Goal: Task Accomplishment & Management: Manage account settings

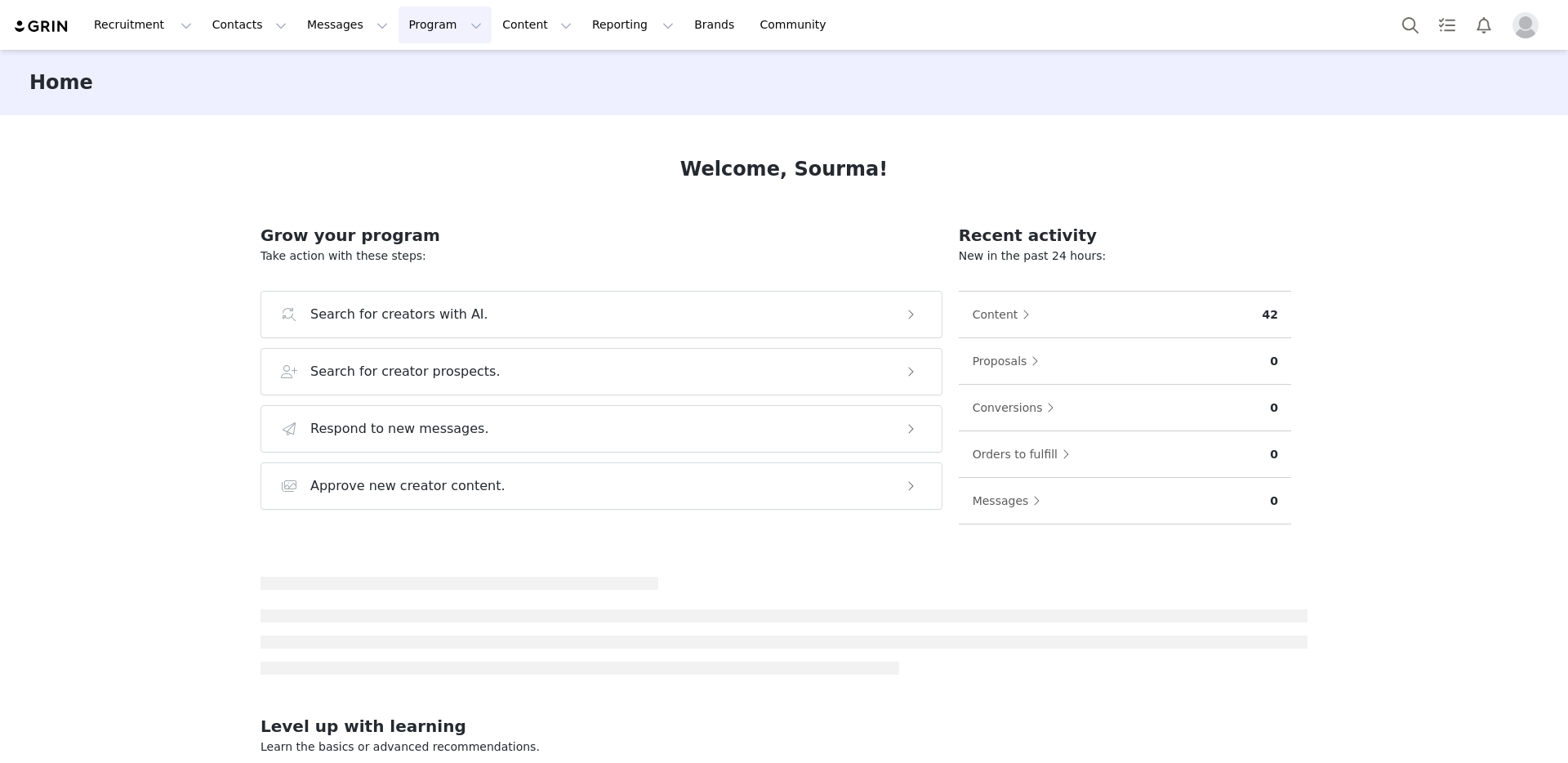
click at [413, 34] on button "Program Program" at bounding box center [445, 25] width 93 height 37
click at [437, 63] on link "Activations" at bounding box center [437, 73] width 129 height 30
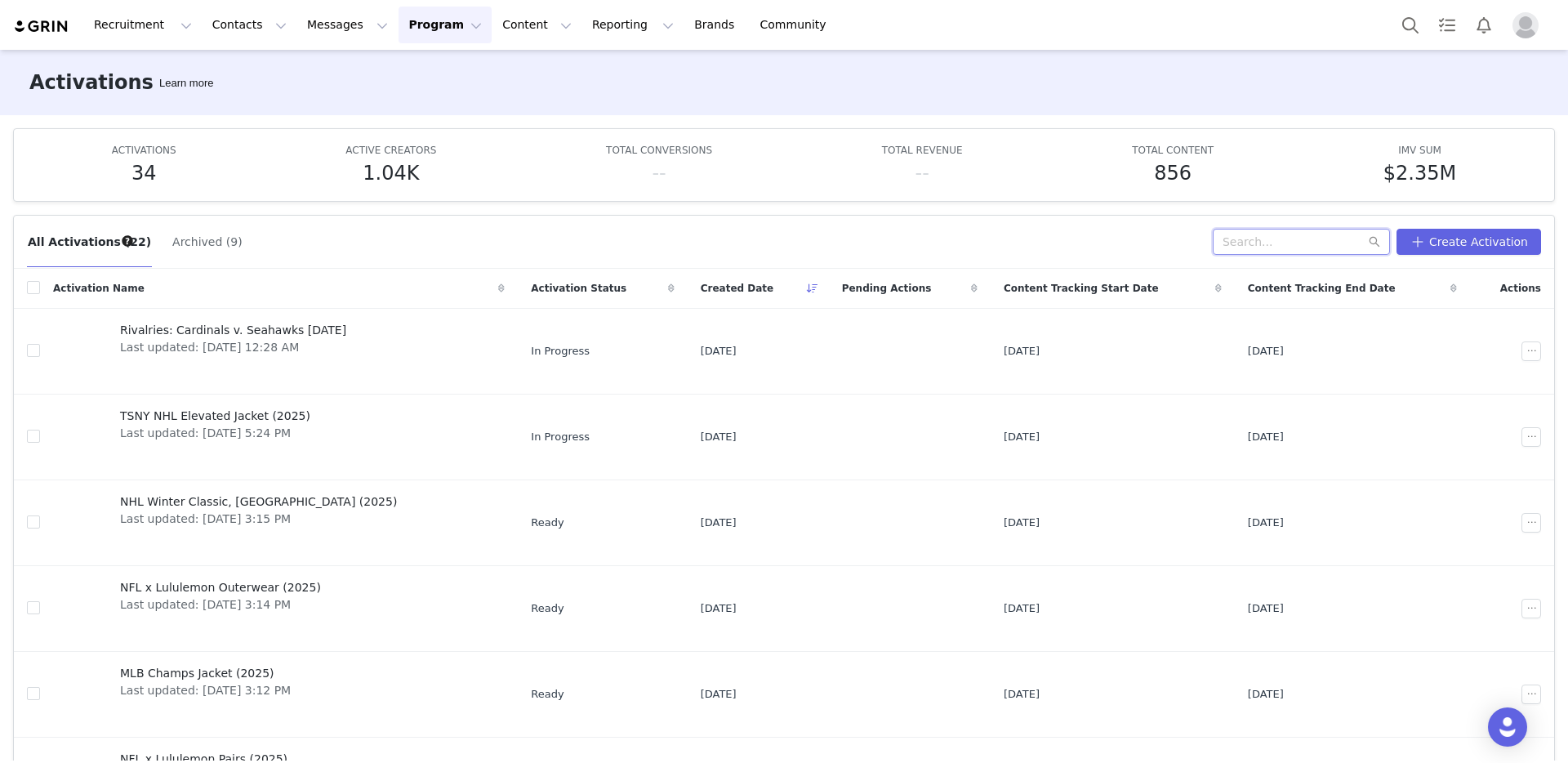
click at [1294, 243] on input "text" at bounding box center [1301, 242] width 177 height 26
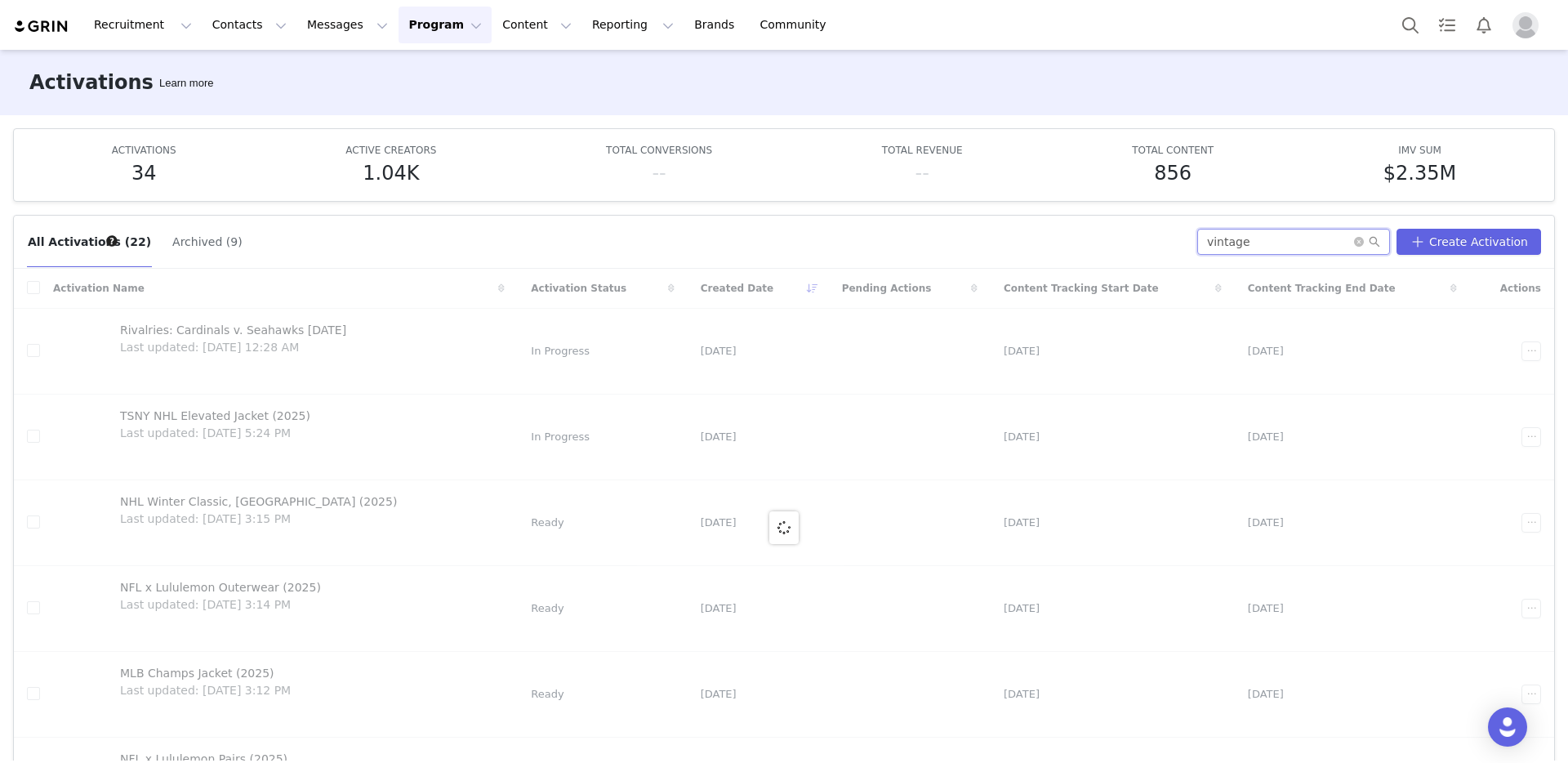
type input "vintage"
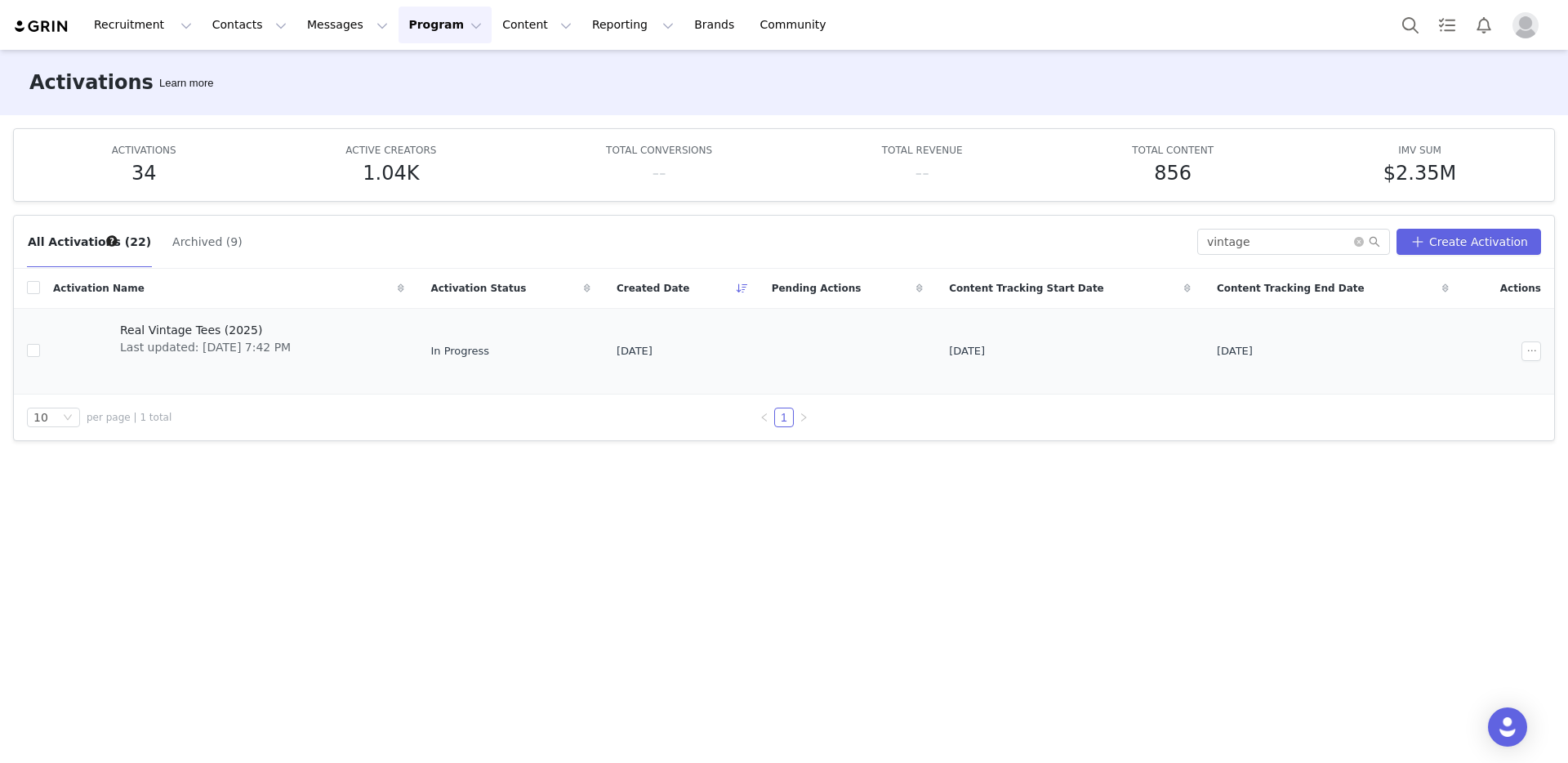
click at [200, 330] on span "Real Vintage Tees (2025)" at bounding box center [205, 330] width 171 height 17
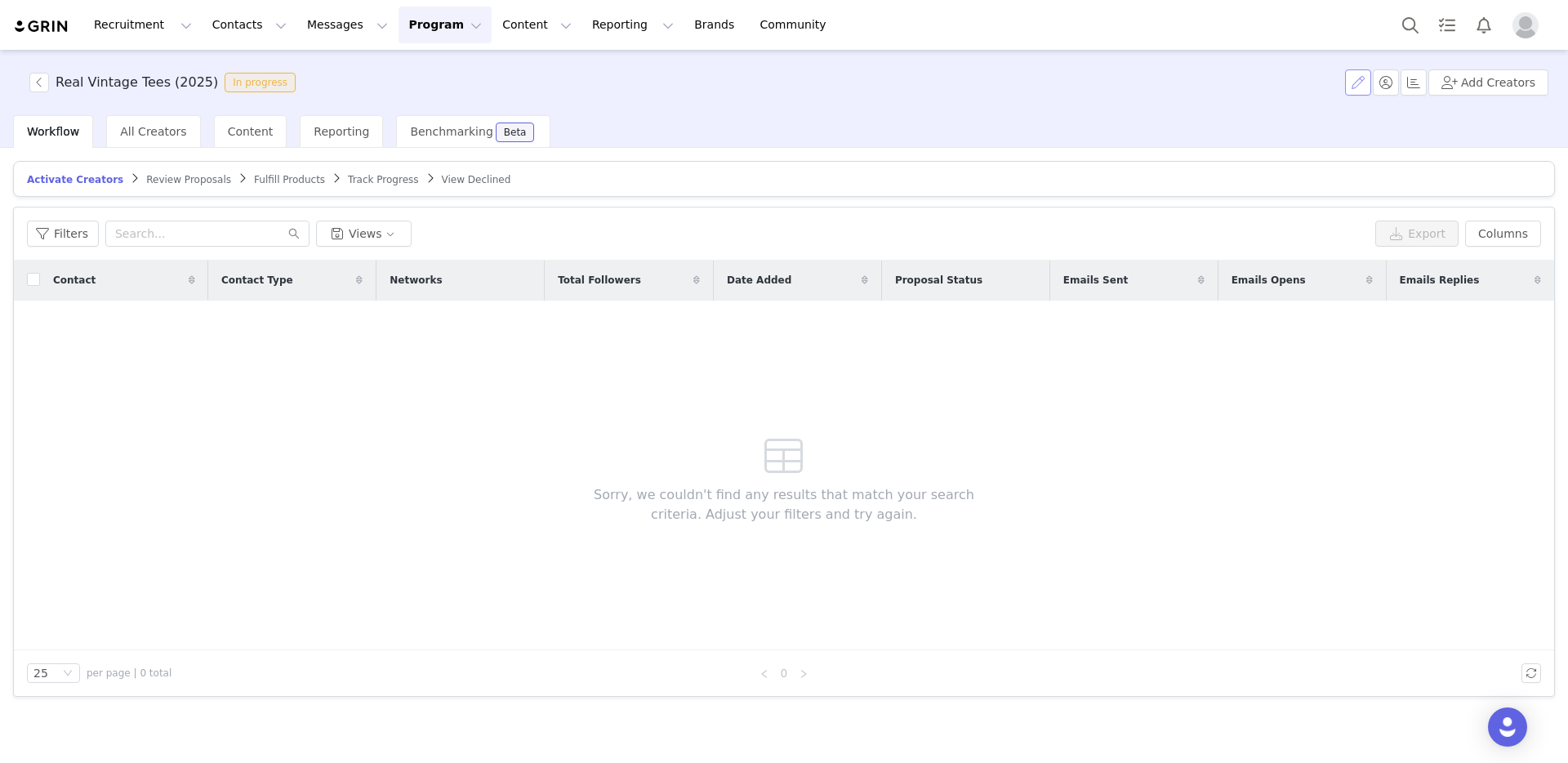
click at [1368, 82] on button "button" at bounding box center [1359, 83] width 26 height 26
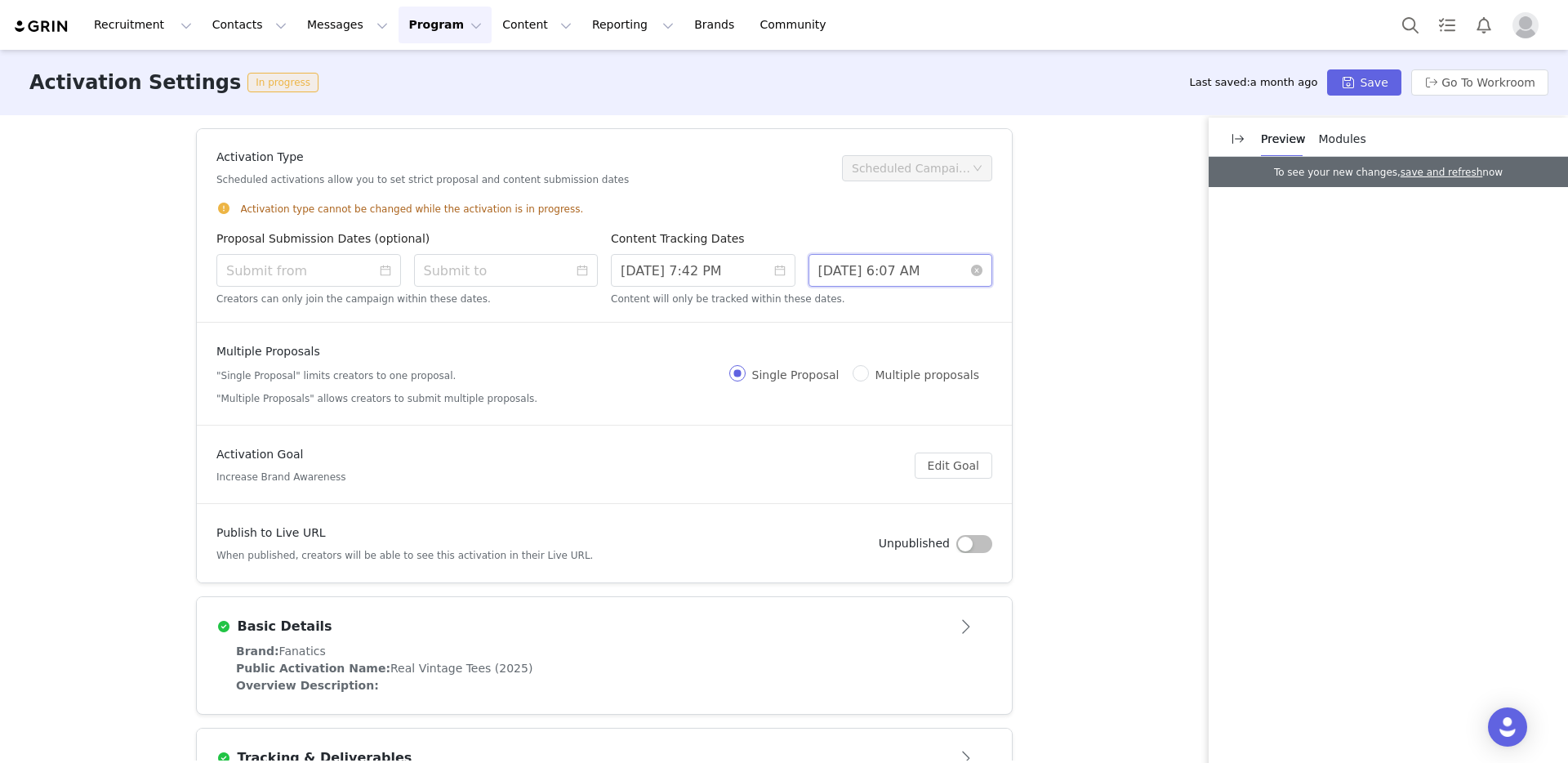
click at [864, 263] on input "10/16/2025 6:07 AM" at bounding box center [901, 270] width 185 height 33
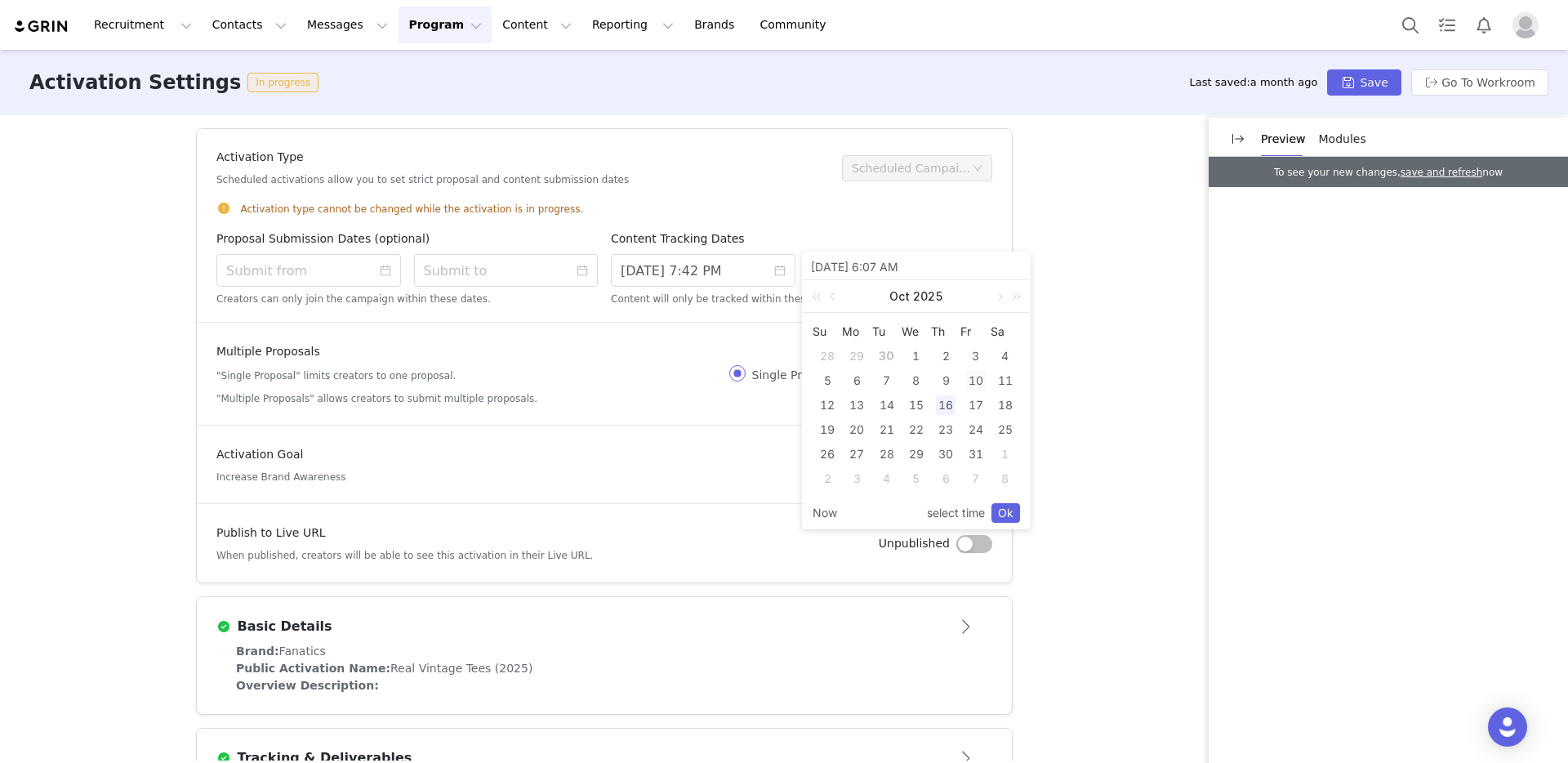
click at [981, 383] on div "10" at bounding box center [976, 380] width 20 height 20
type input "10/10/2025 1:07 PM"
click at [1016, 519] on link "Ok" at bounding box center [1006, 513] width 28 height 20
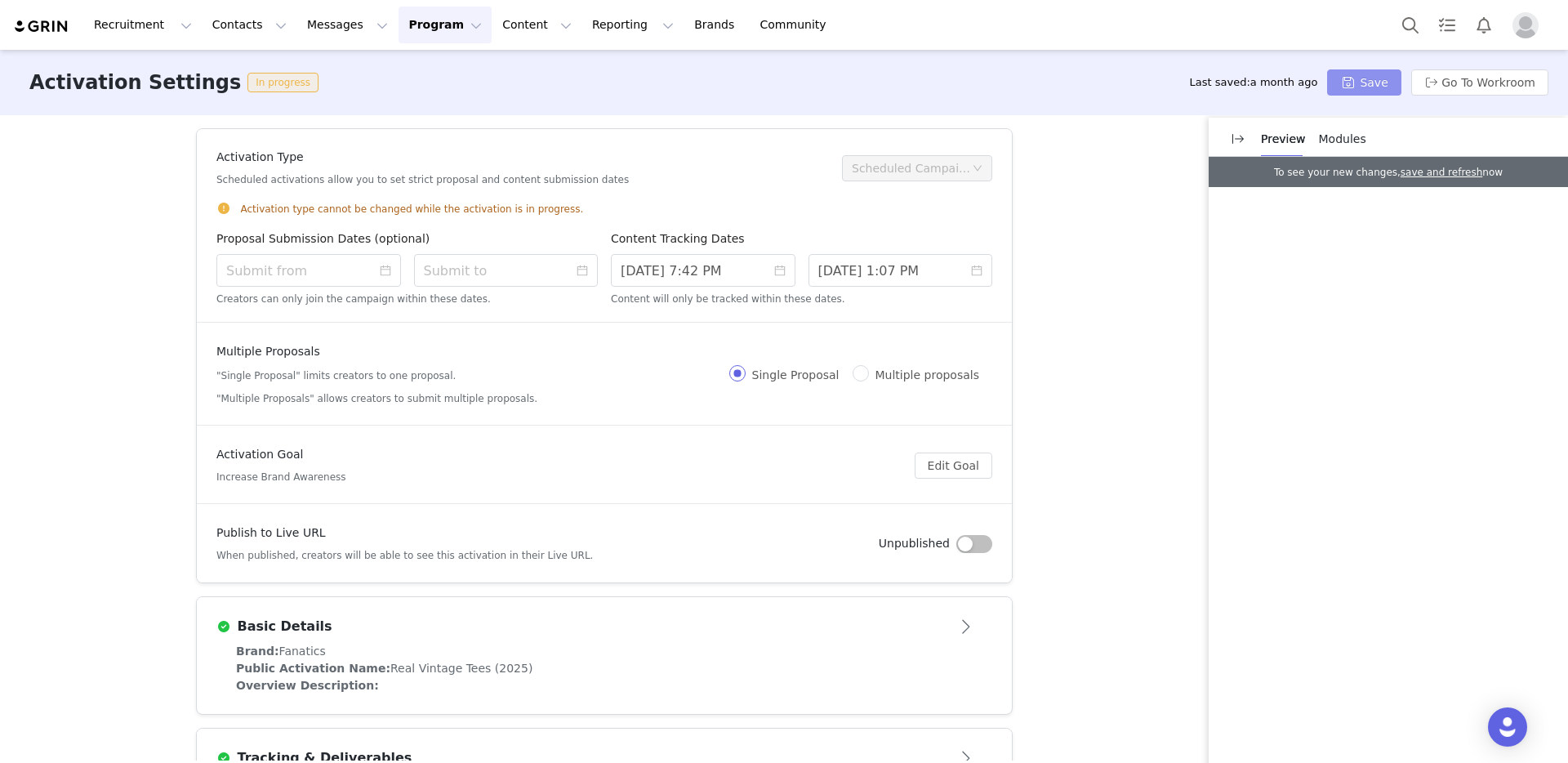
click at [1389, 86] on button "Save" at bounding box center [1364, 83] width 74 height 26
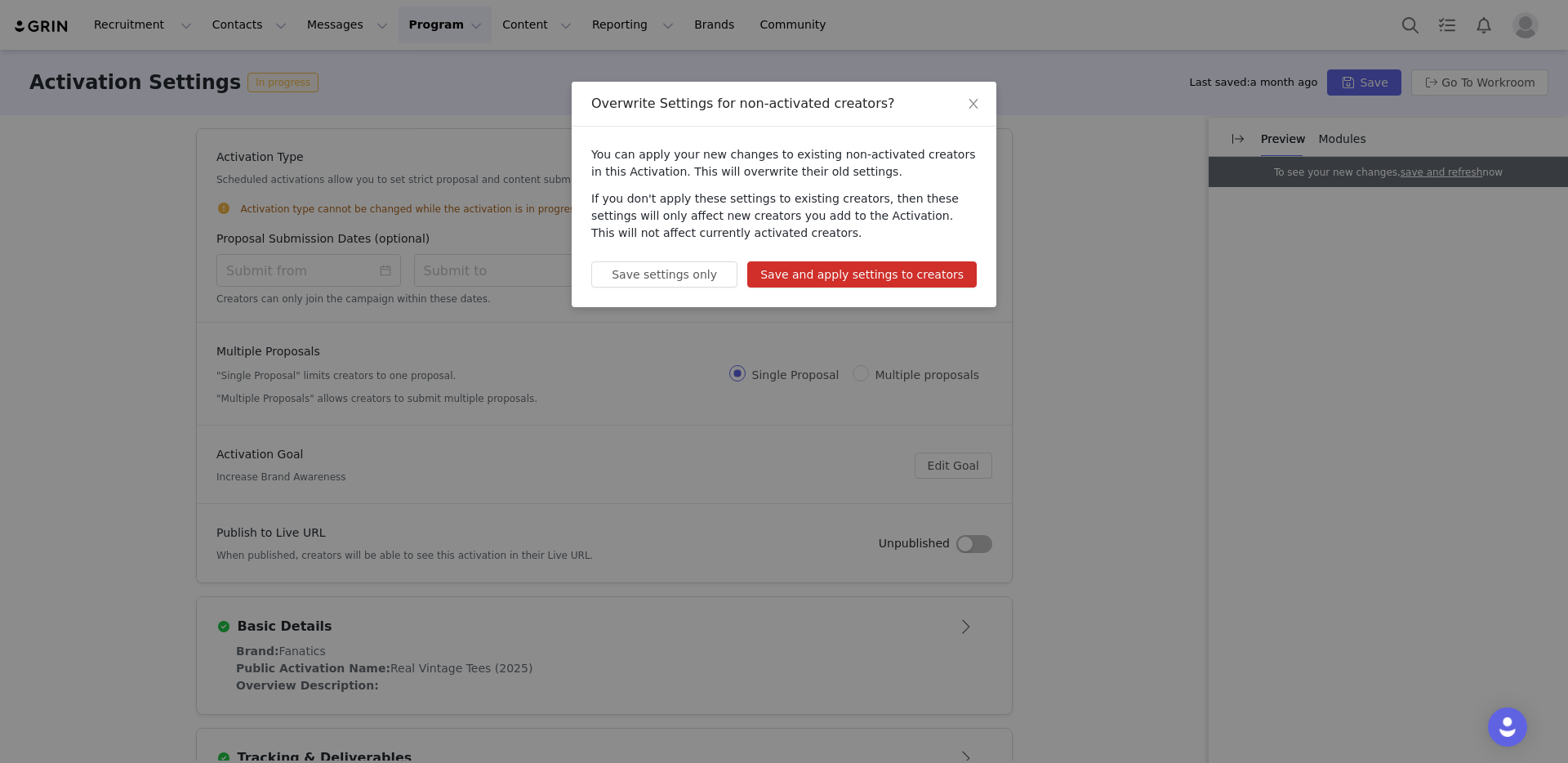
click at [881, 272] on button "Save and apply settings to creators" at bounding box center [862, 274] width 229 height 26
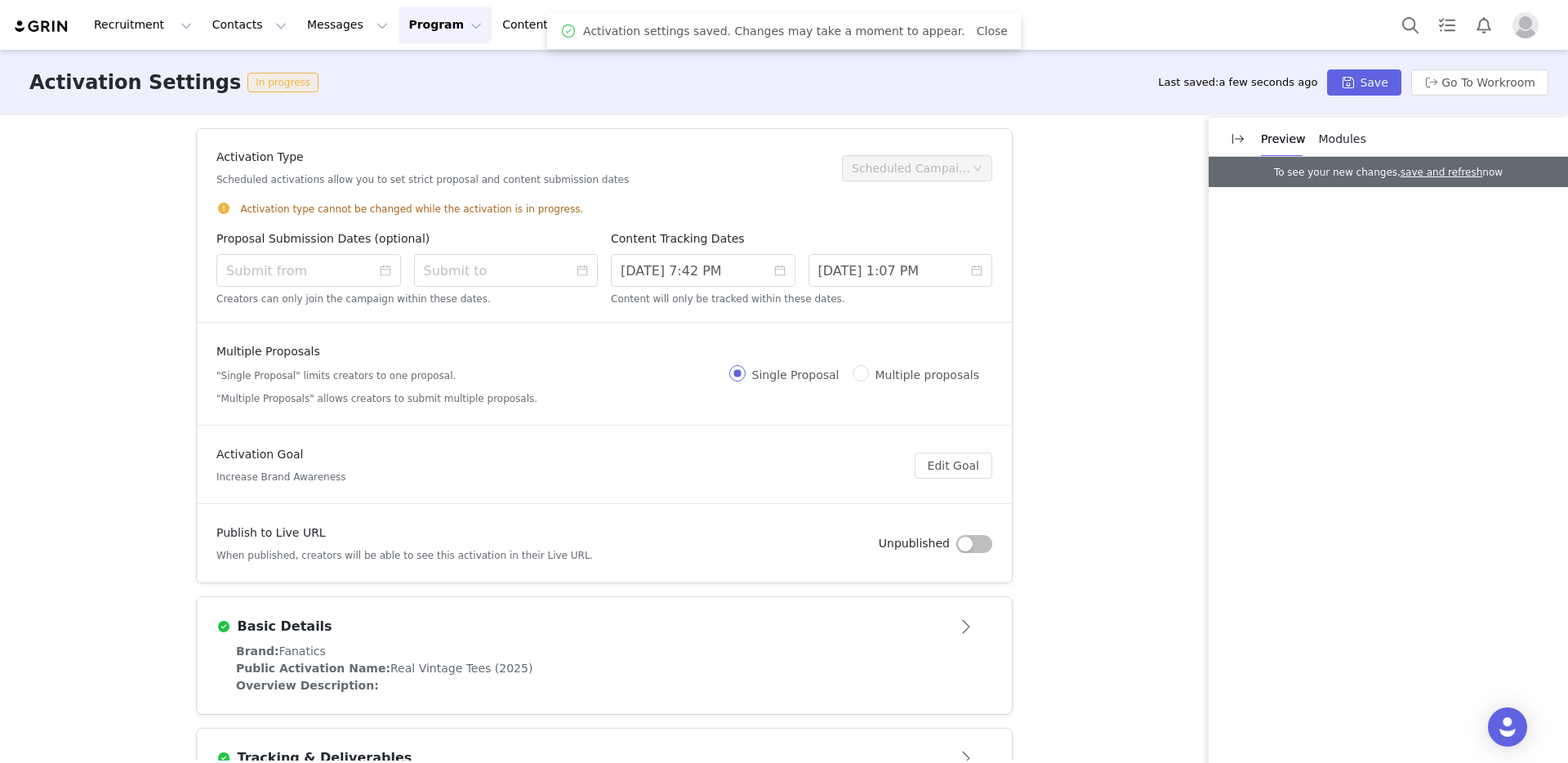
click at [414, 26] on button "Program Program" at bounding box center [445, 25] width 93 height 37
click at [415, 73] on p "Activations" at bounding box center [418, 73] width 63 height 17
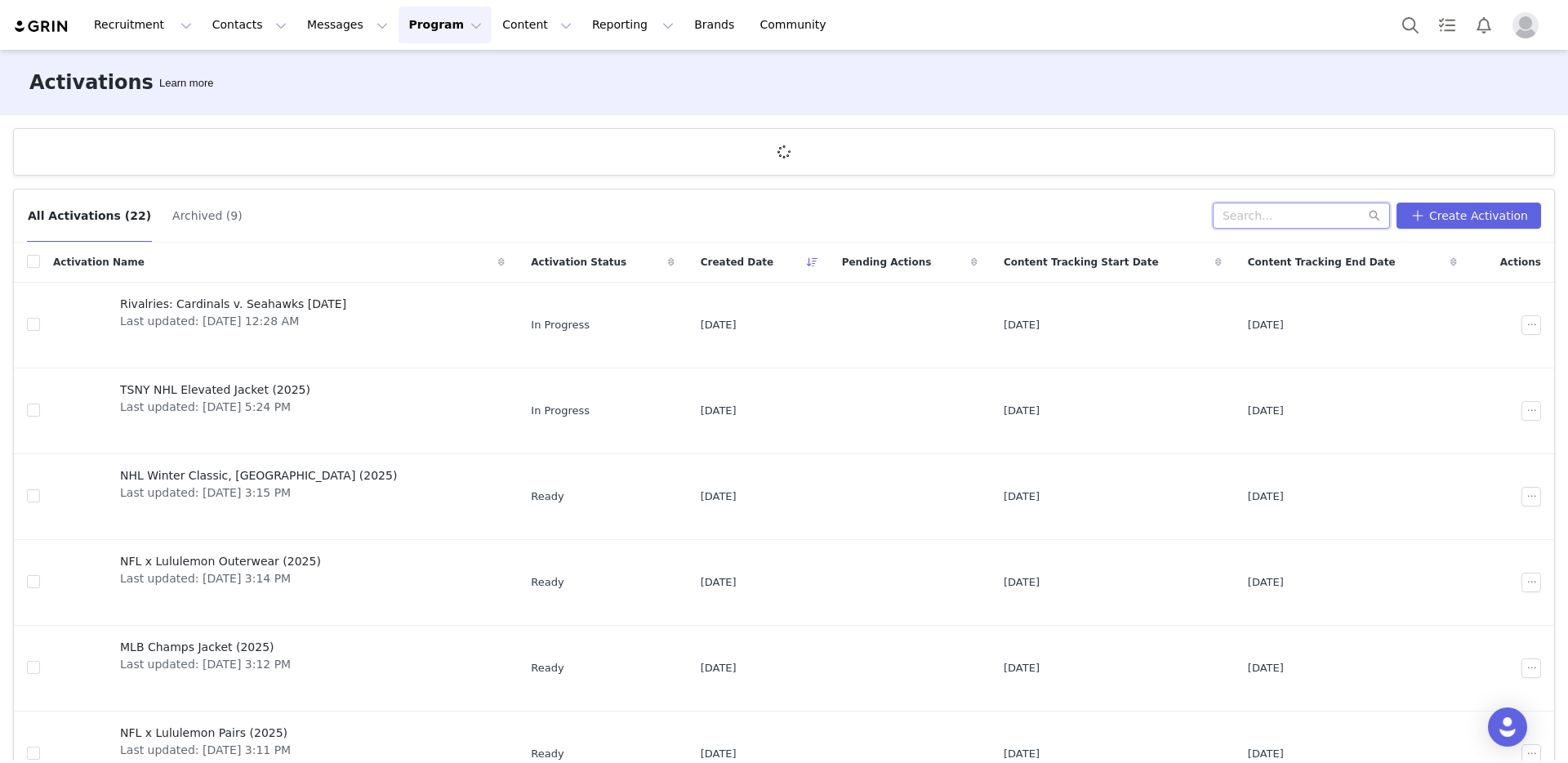
click at [1261, 223] on div "All Activations (22) Archived (9) Create Activation" at bounding box center [784, 216] width 1541 height 53
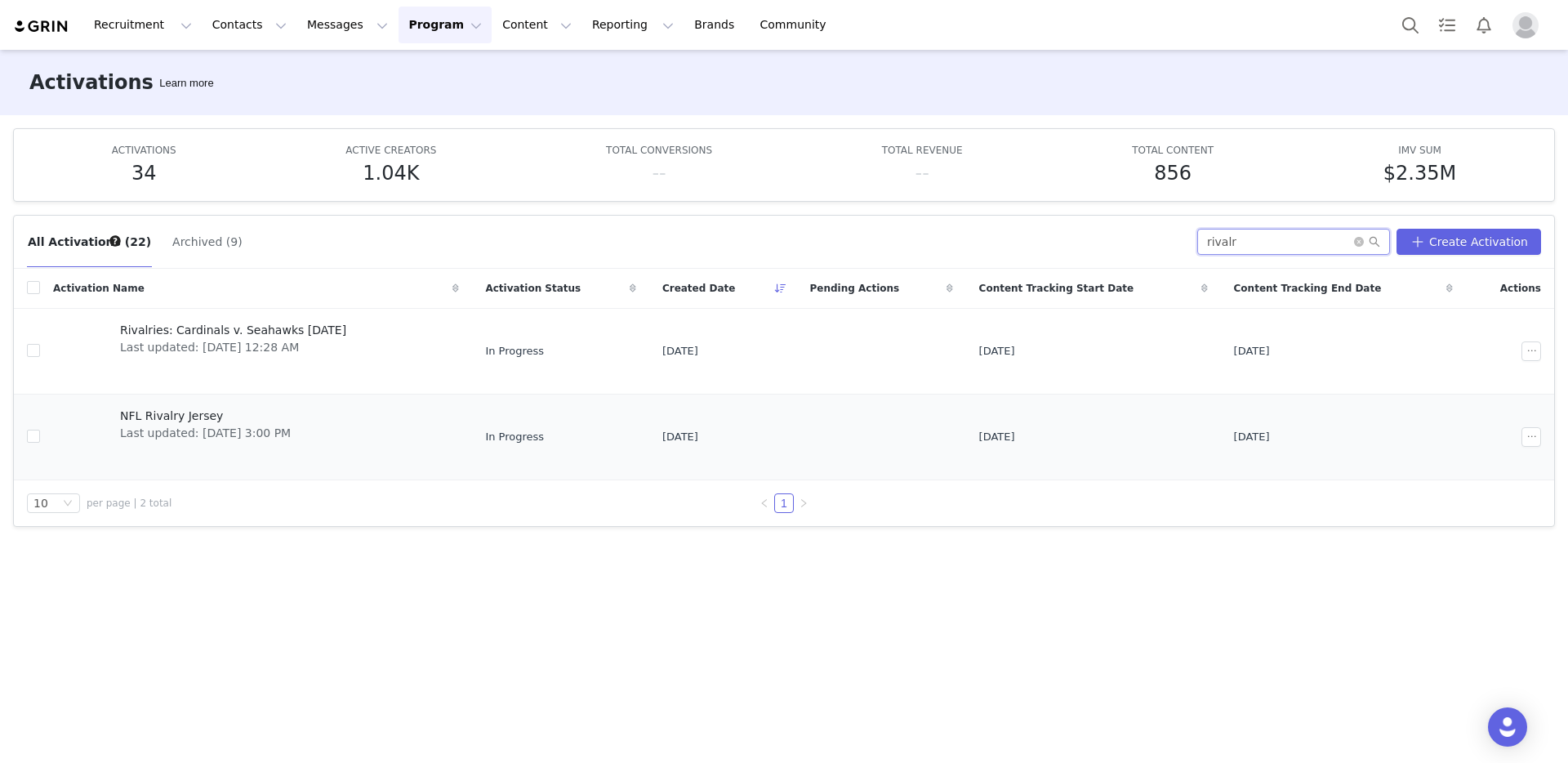
type input "rivalr"
click at [247, 427] on span "Last updated: Aug 27, 2025 3:00 PM" at bounding box center [205, 433] width 171 height 17
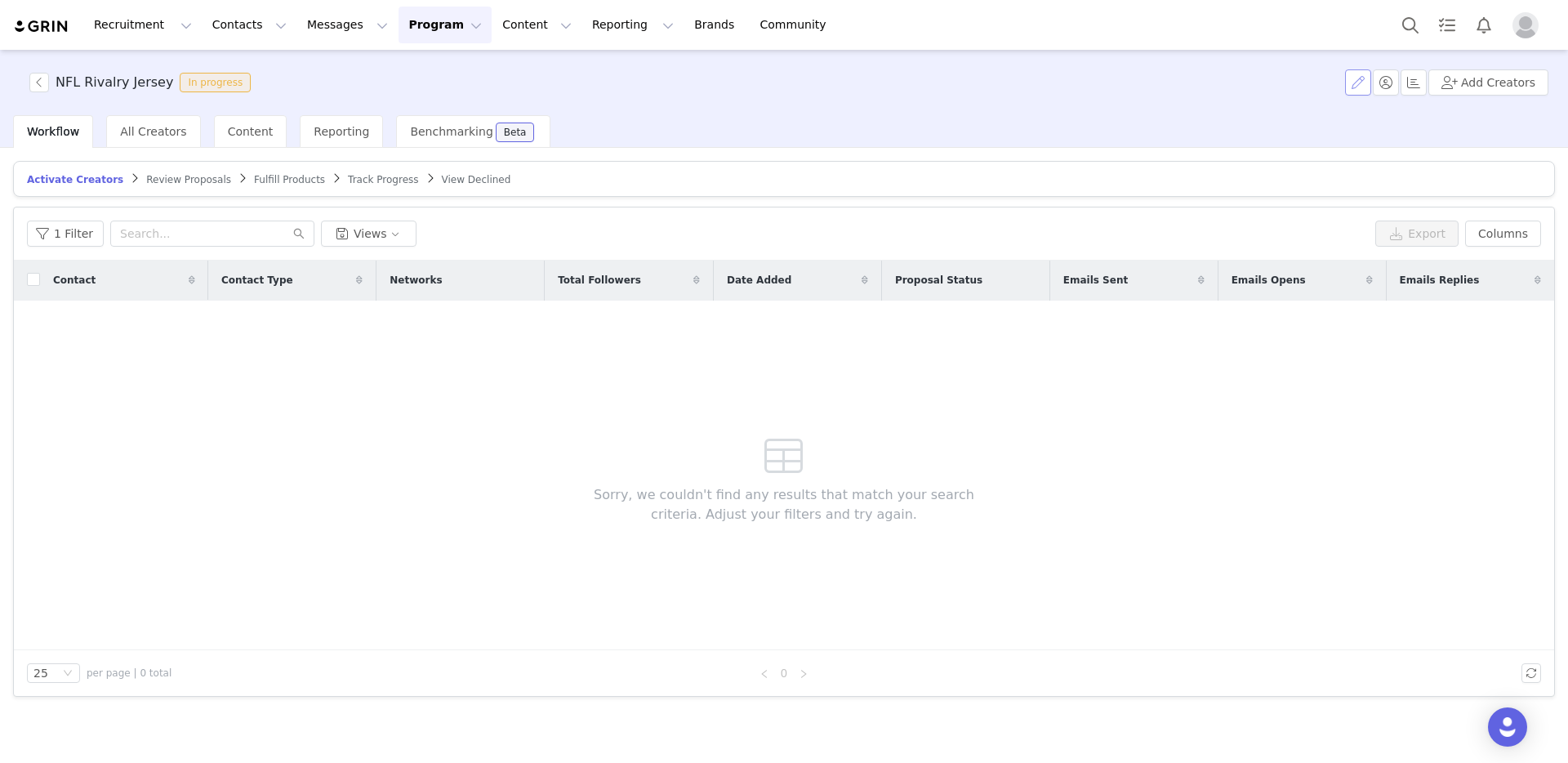
click at [1361, 80] on button "button" at bounding box center [1359, 83] width 26 height 26
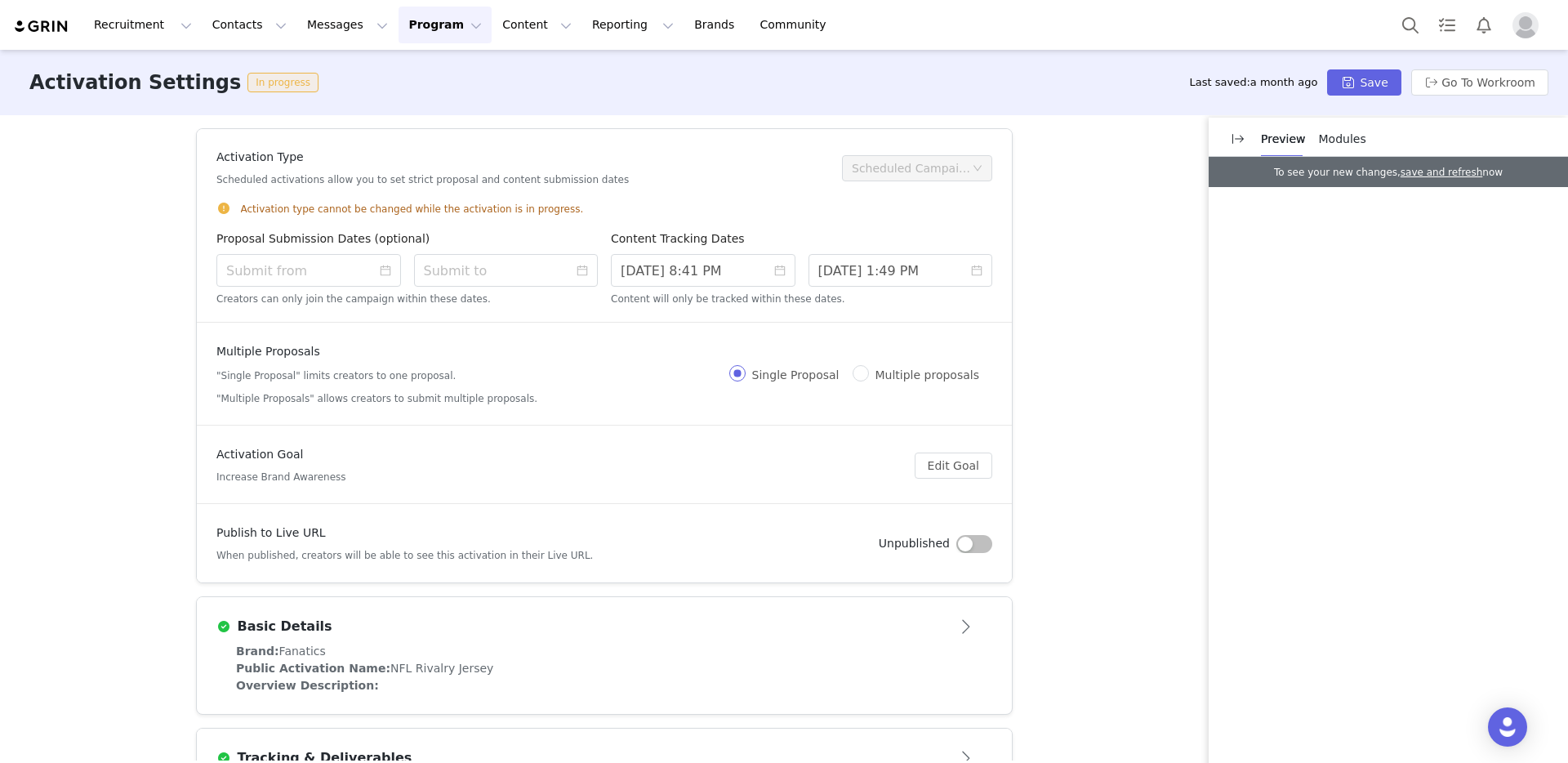
click at [1055, 316] on div "Activation Type Scheduled activations allow you to set strict proposal and cont…" at bounding box center [784, 438] width 1568 height 645
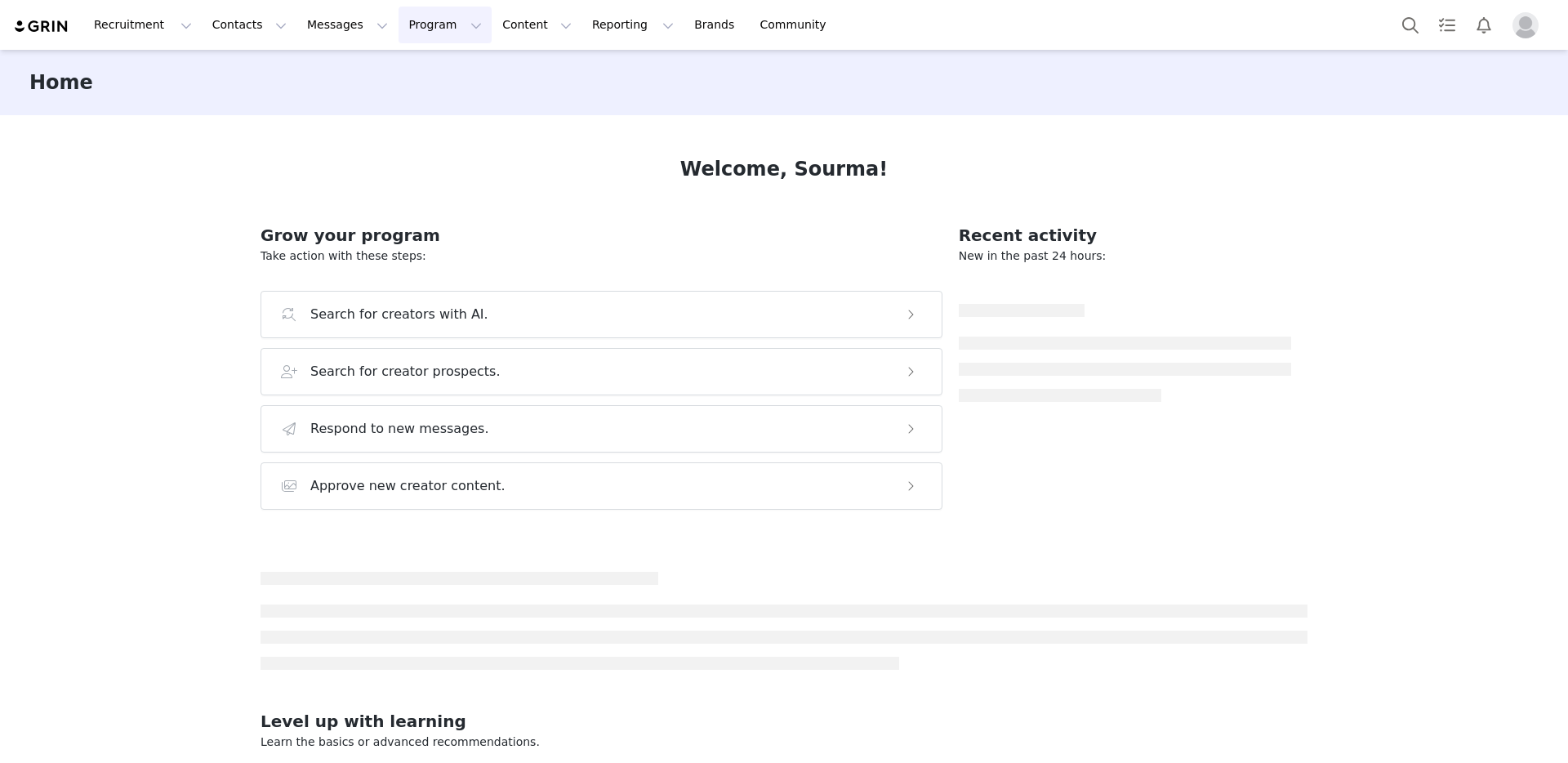
click at [399, 25] on button "Program Program" at bounding box center [445, 25] width 93 height 37
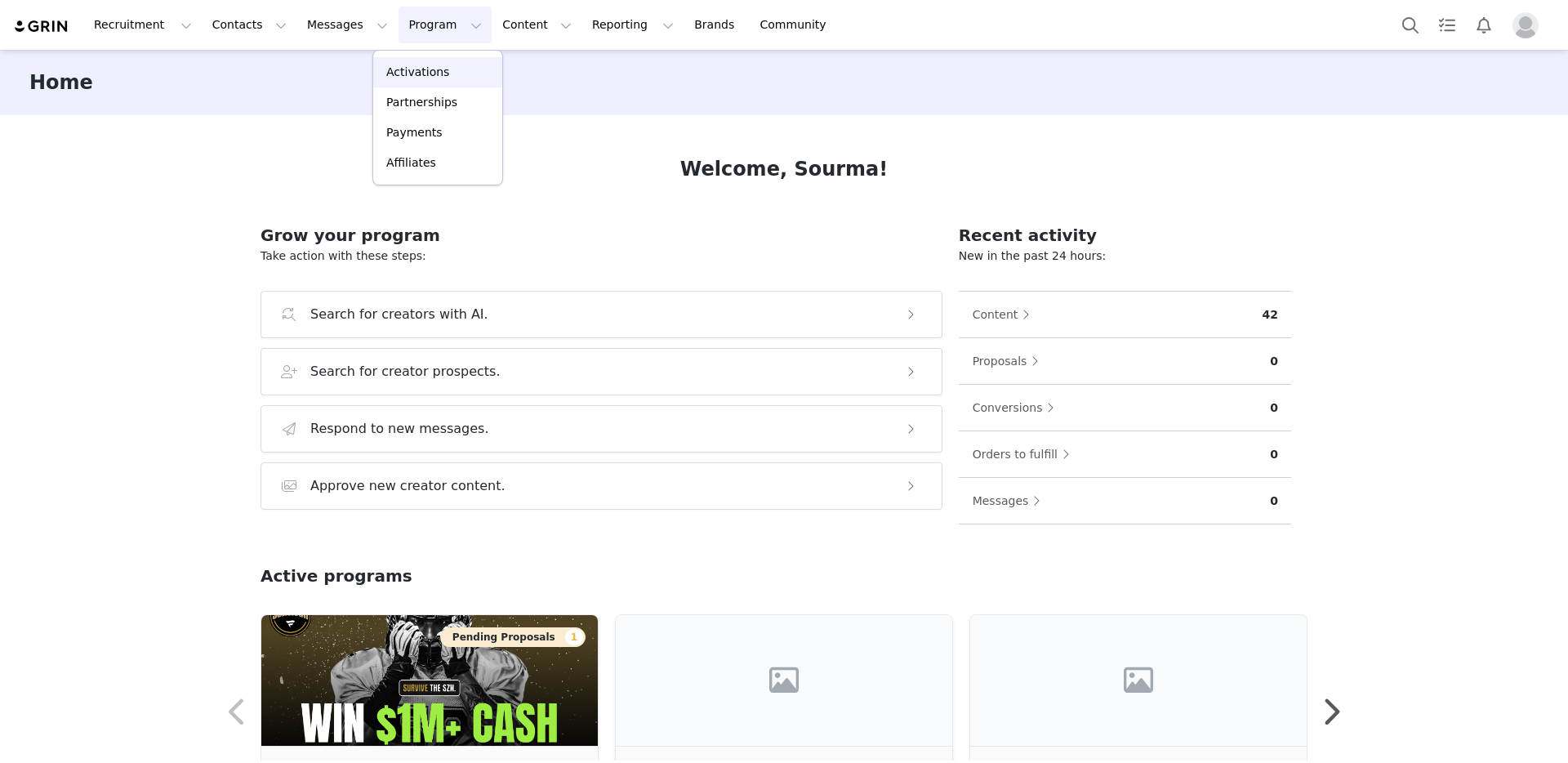
click at [408, 66] on p "Activations" at bounding box center [418, 73] width 63 height 17
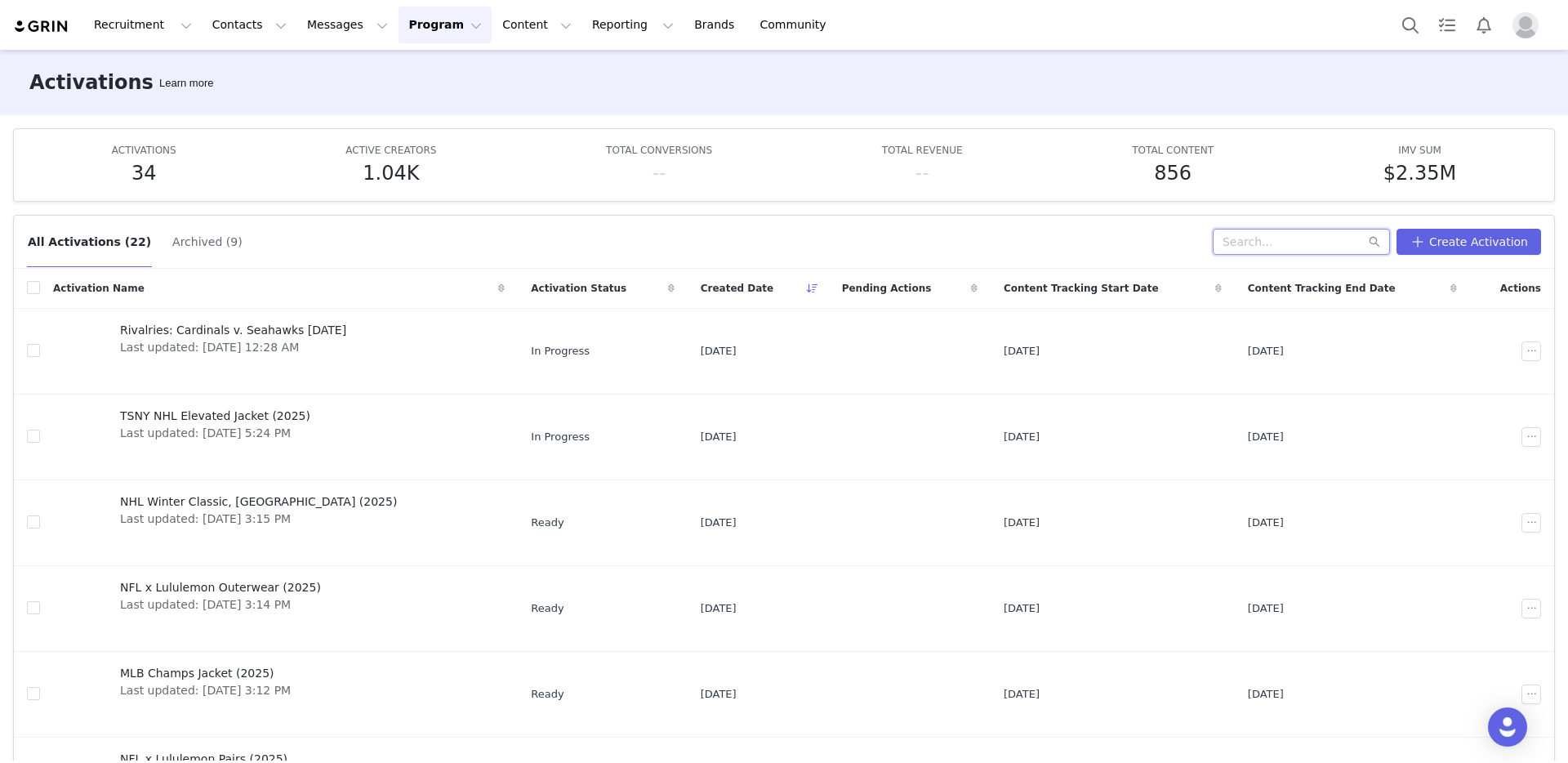
click at [1267, 242] on input "text" at bounding box center [1301, 242] width 177 height 26
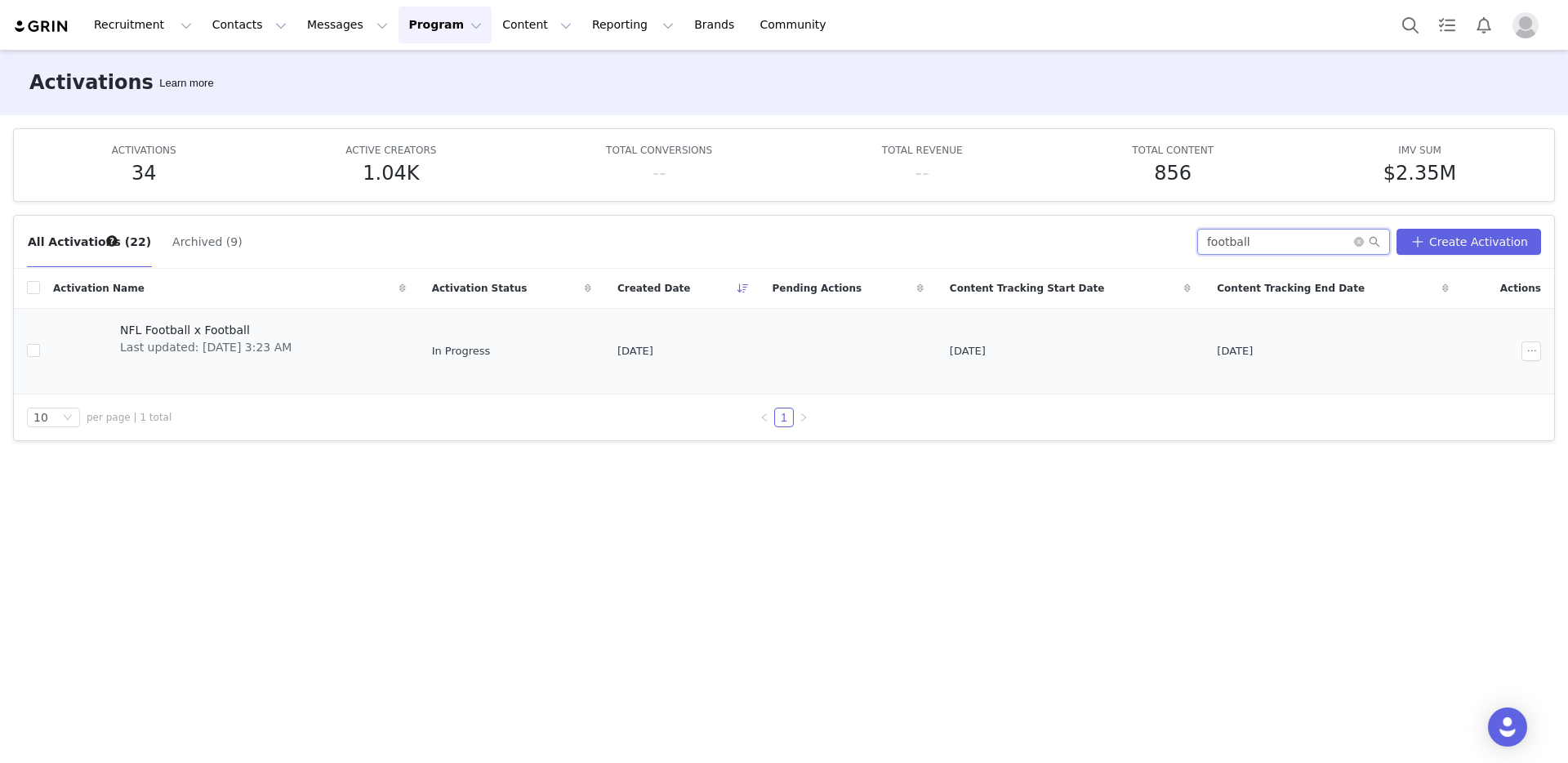
type input "football"
click at [151, 331] on span "NFL Football x Football" at bounding box center [206, 330] width 172 height 17
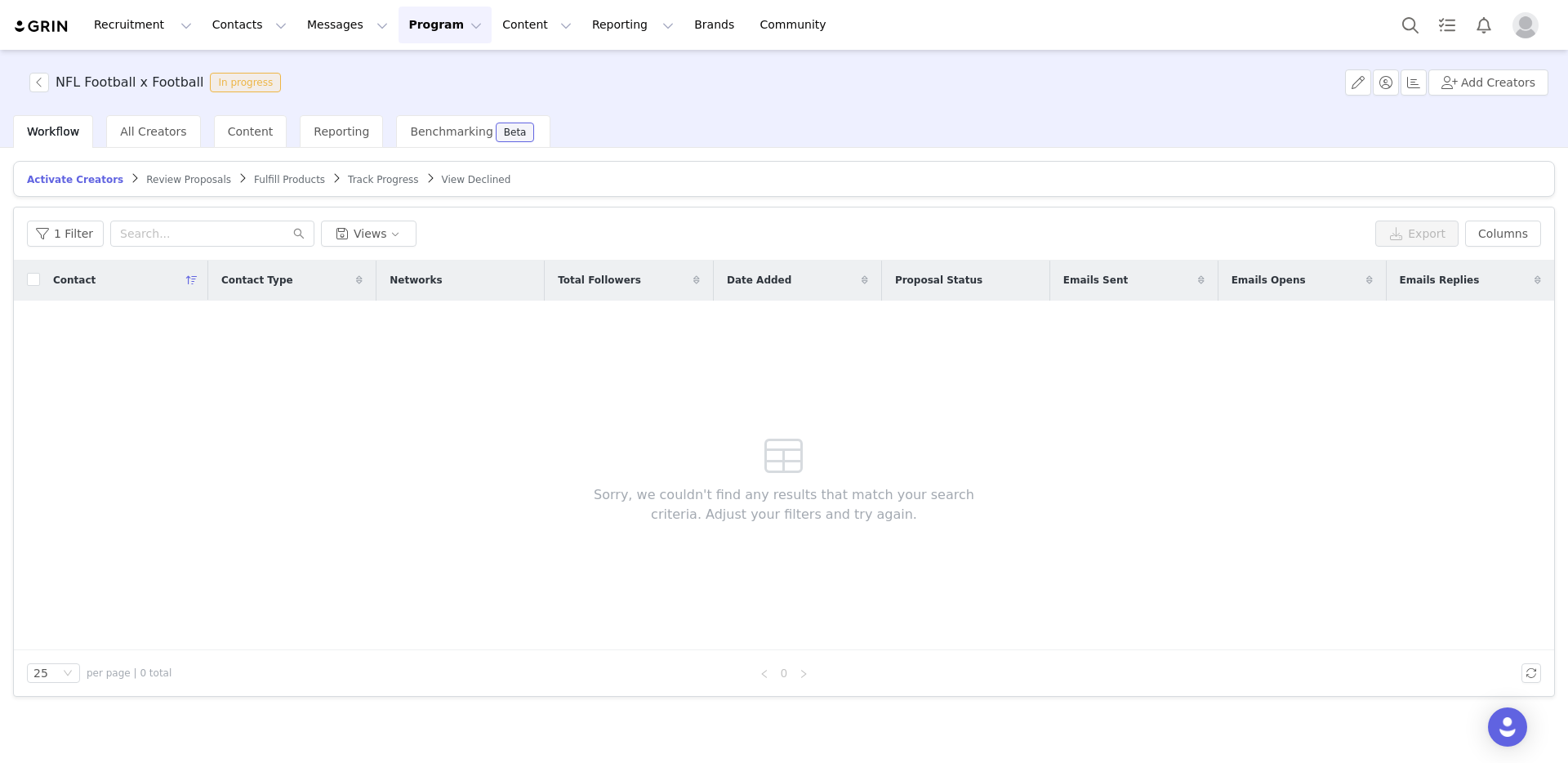
click at [1377, 81] on div "Add Creators" at bounding box center [1447, 83] width 204 height 26
click at [1370, 84] on button "button" at bounding box center [1359, 83] width 26 height 26
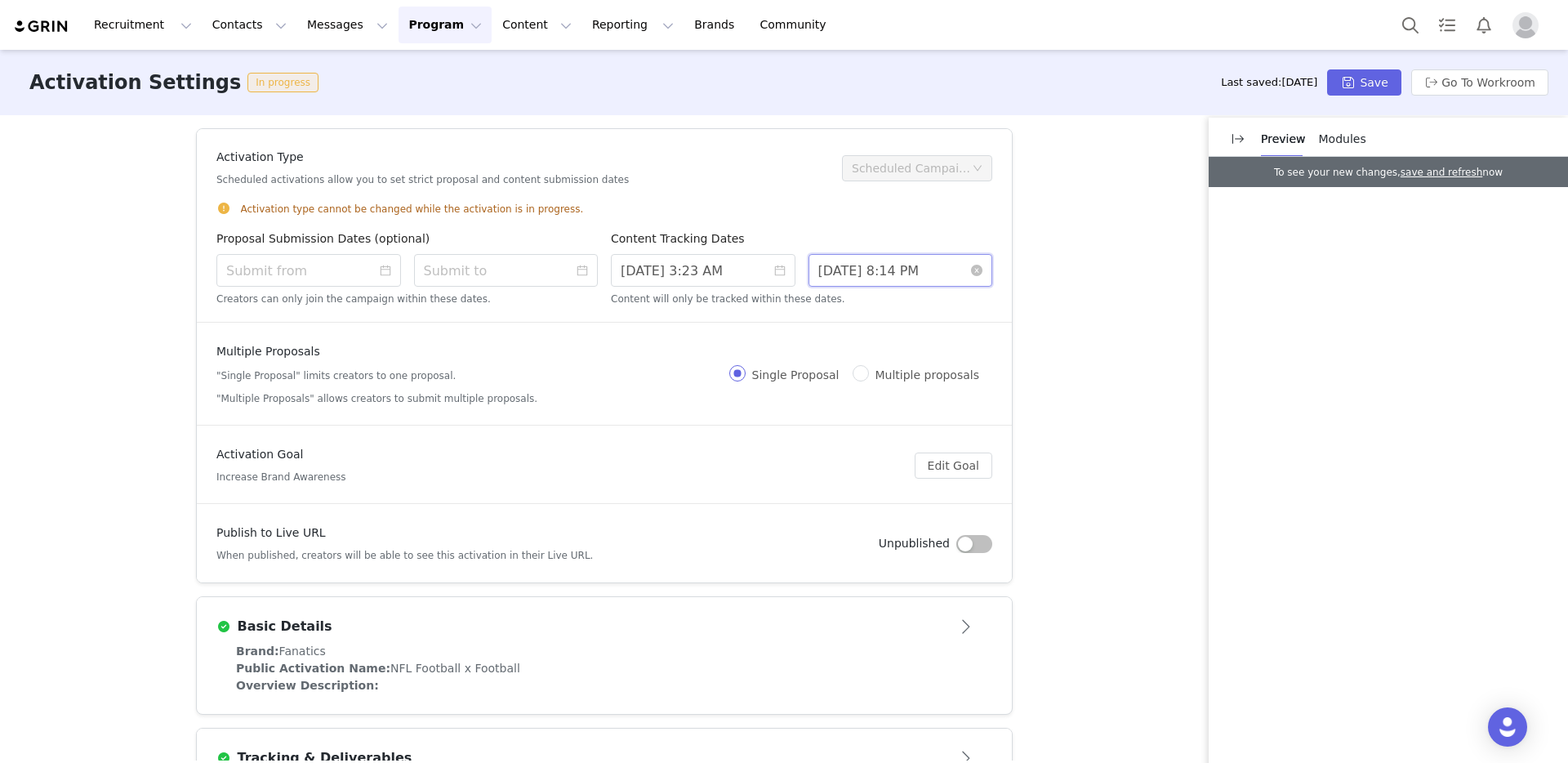
click at [920, 269] on input "[DATE] 8:14 PM" at bounding box center [901, 270] width 185 height 33
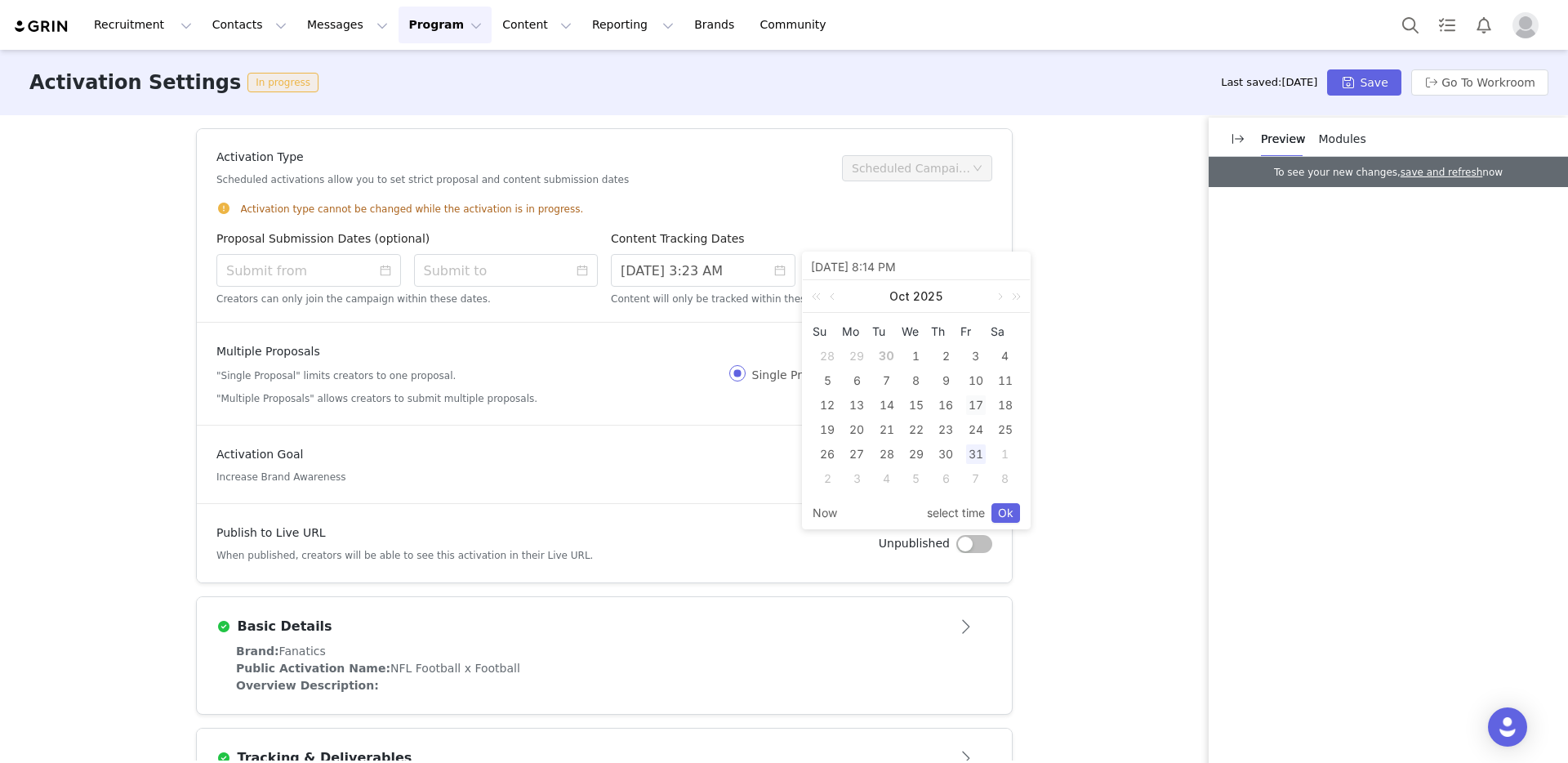
click at [980, 406] on div "17" at bounding box center [976, 405] width 20 height 20
type input "[DATE] 3:14 AM"
click at [977, 411] on div "17" at bounding box center [976, 405] width 20 height 20
type input "[DATE] 10:14 AM"
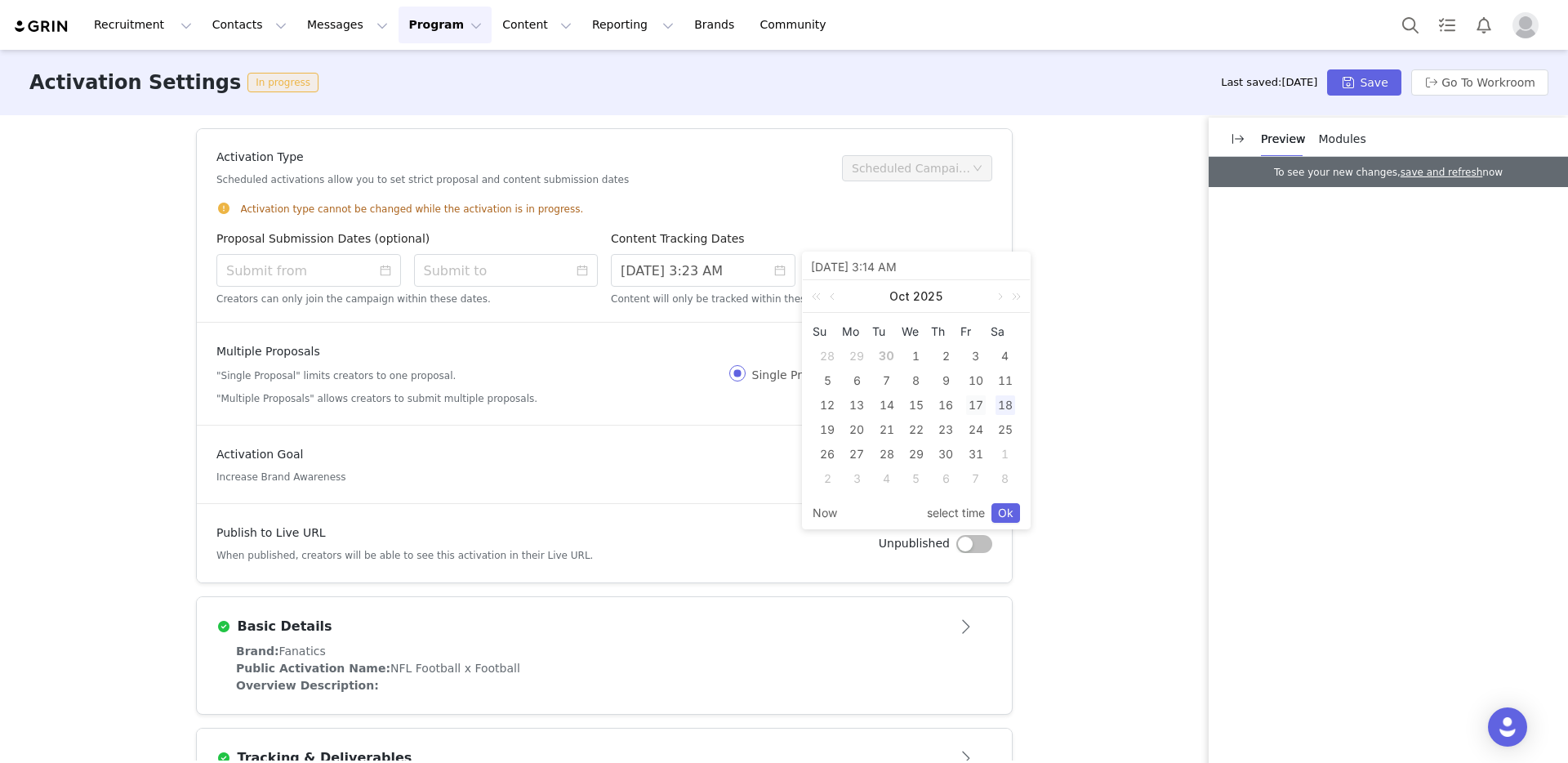
type input "[DATE] 10:14 AM"
click at [999, 516] on link "Ok" at bounding box center [1006, 513] width 28 height 20
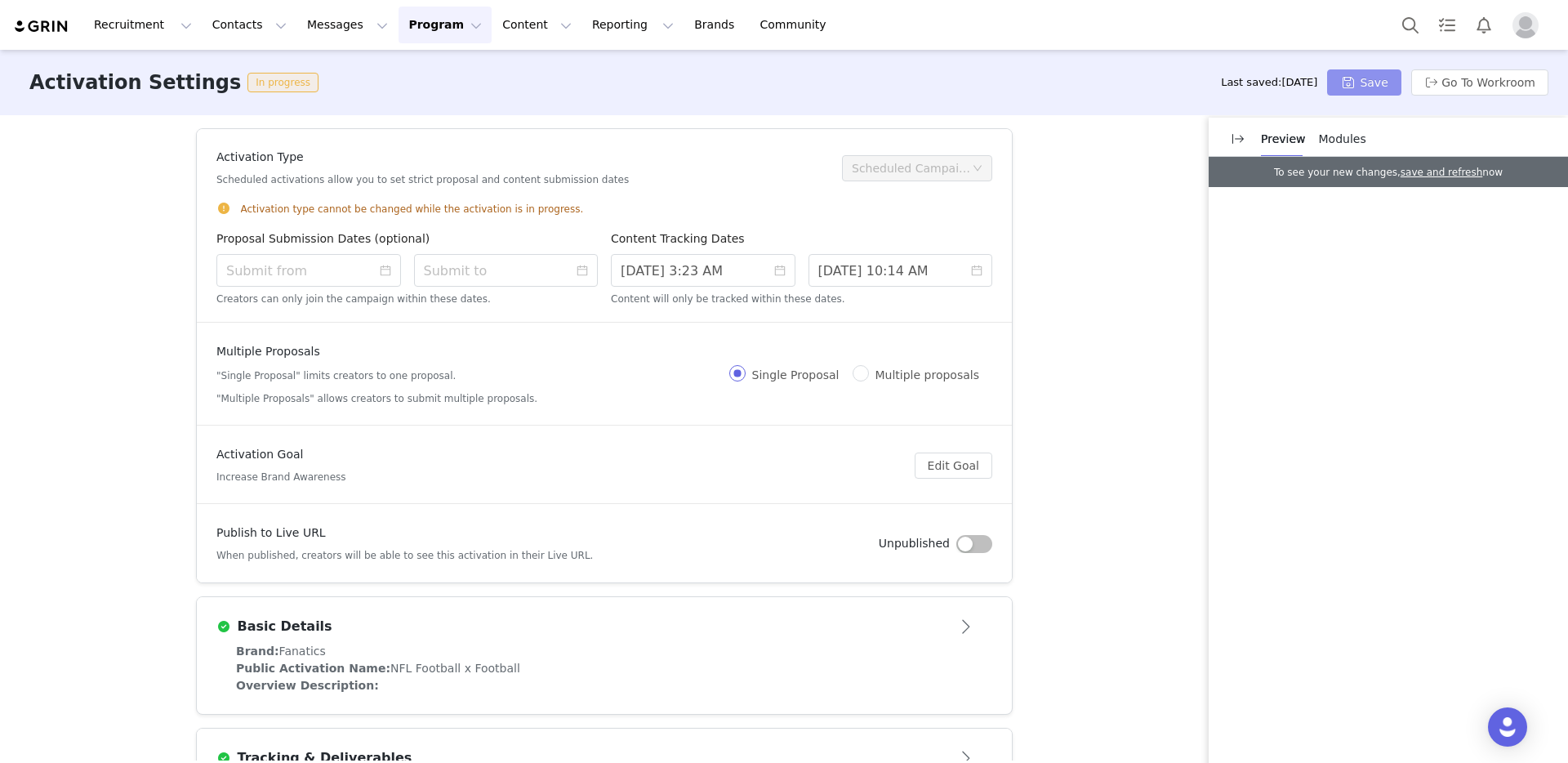
click at [1373, 83] on button "Save" at bounding box center [1364, 83] width 74 height 26
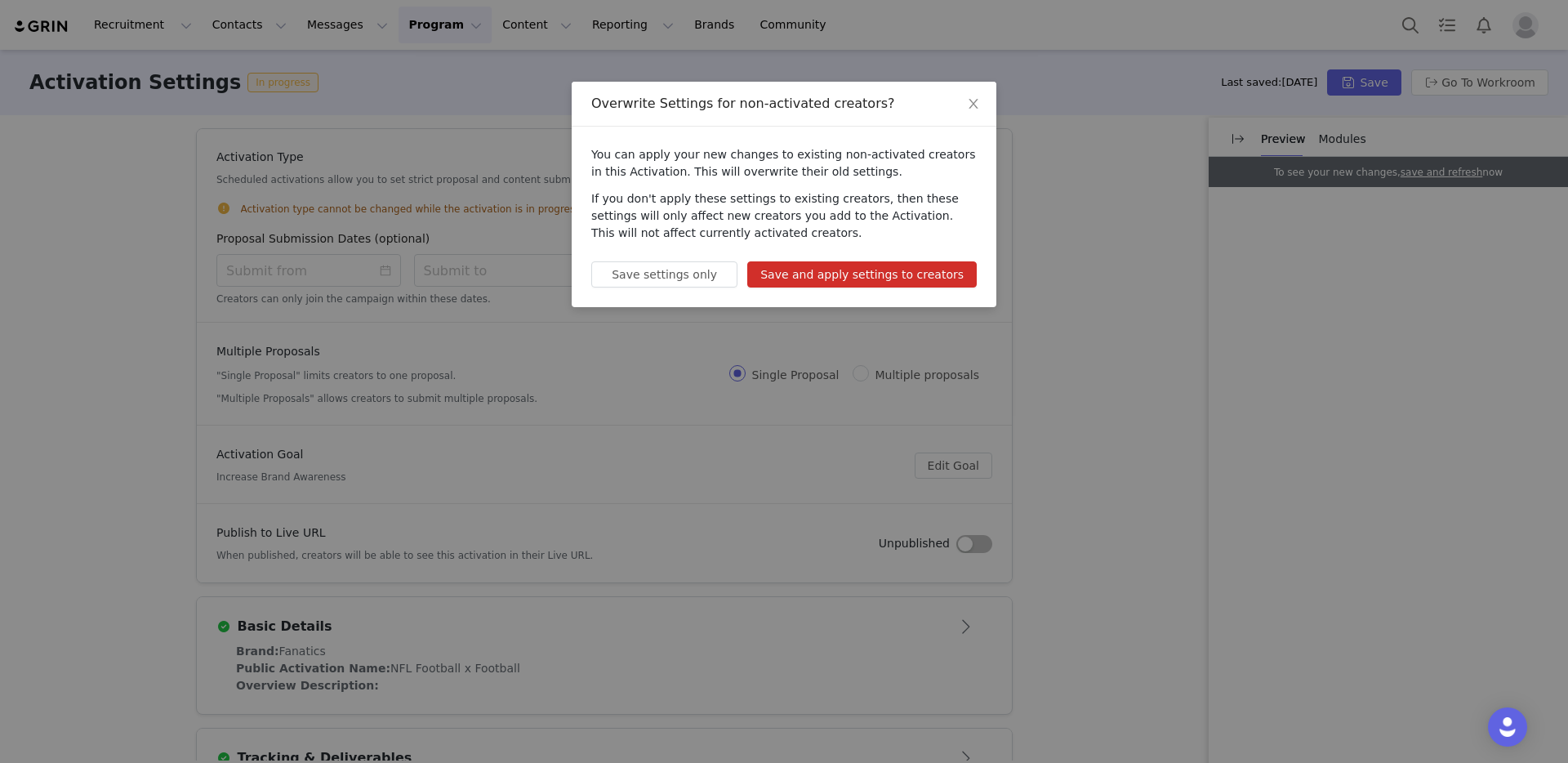
click at [904, 264] on button "Save and apply settings to creators" at bounding box center [862, 274] width 229 height 26
